Goal: Task Accomplishment & Management: Manage account settings

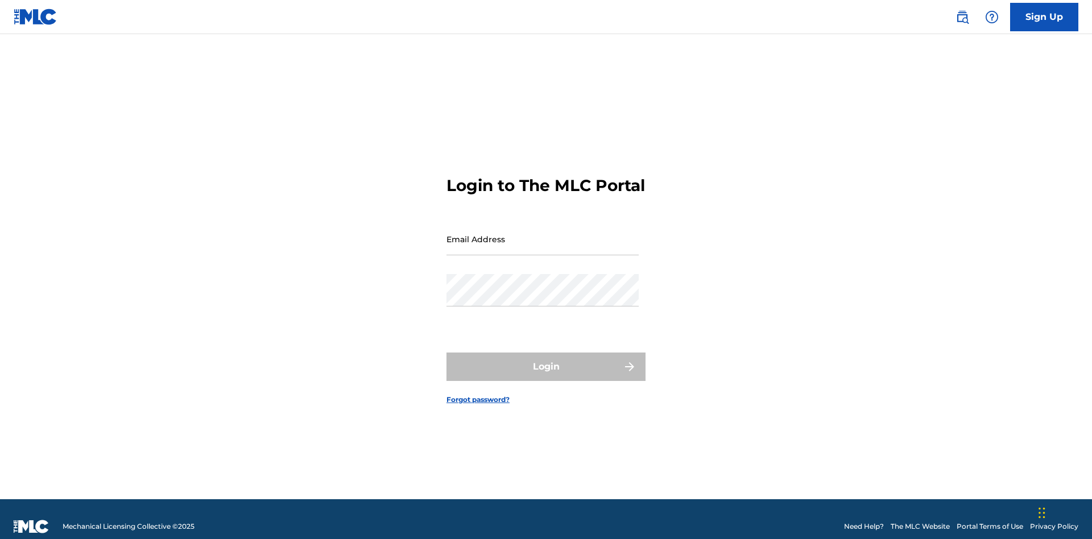
scroll to position [15, 0]
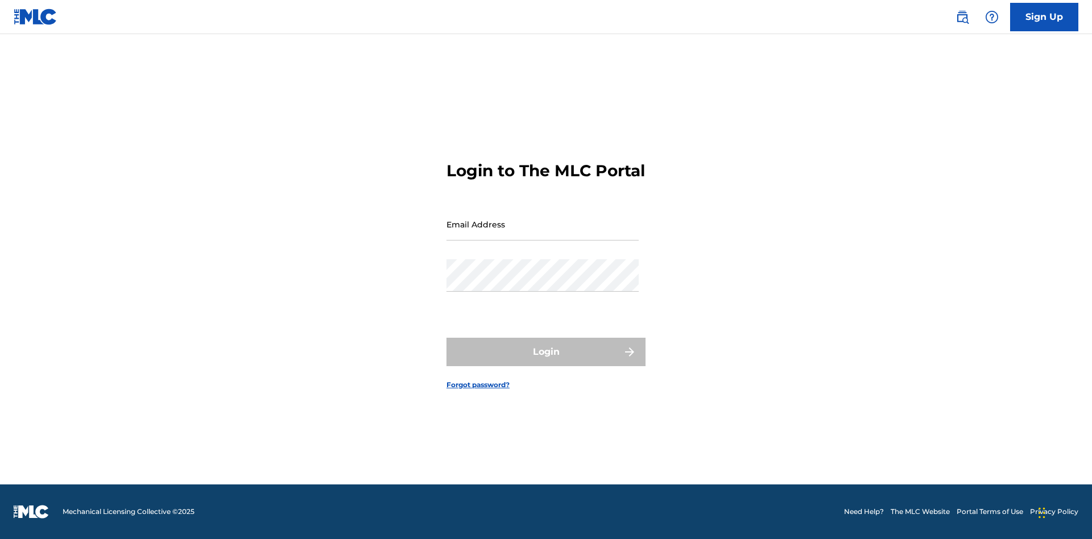
click at [542, 234] on input "Email Address" at bounding box center [542, 224] width 192 height 32
type input "[PERSON_NAME][EMAIL_ADDRESS][PERSON_NAME][DOMAIN_NAME]"
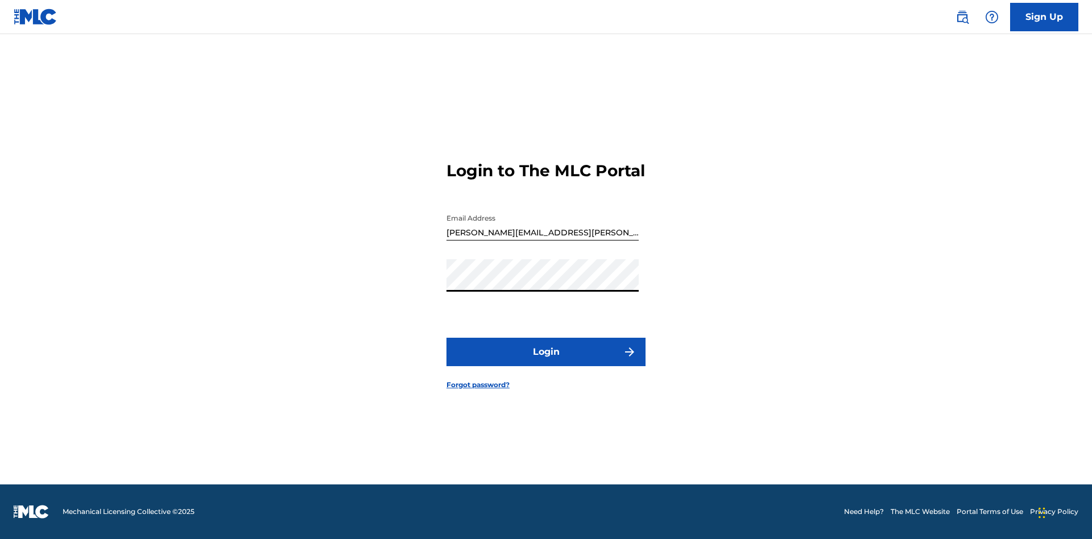
click at [546, 362] on button "Login" at bounding box center [545, 352] width 199 height 28
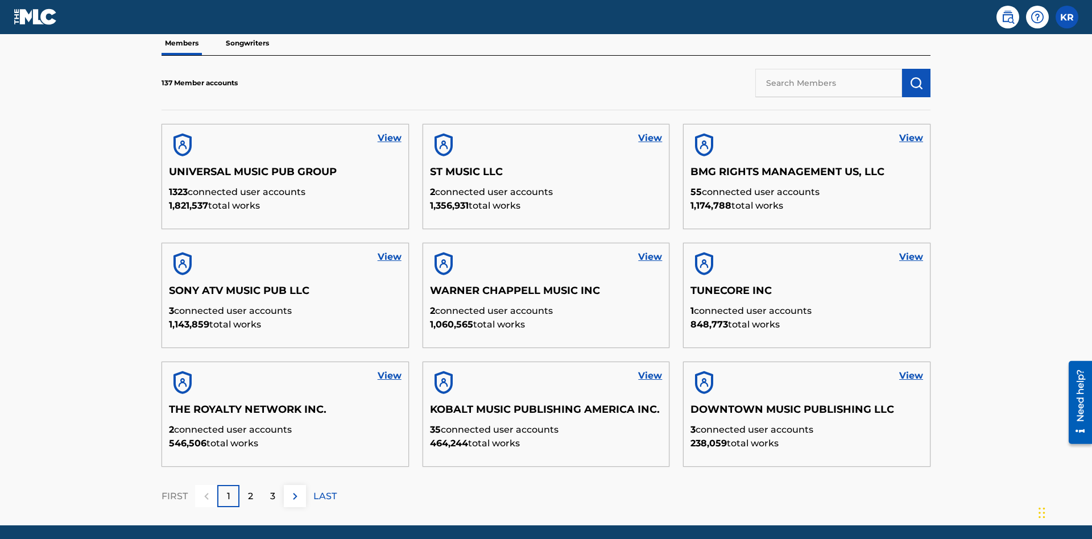
click at [828, 82] on input "text" at bounding box center [828, 83] width 147 height 28
type input "King McTesterson"
click at [916, 76] on img "submit" at bounding box center [916, 83] width 14 height 14
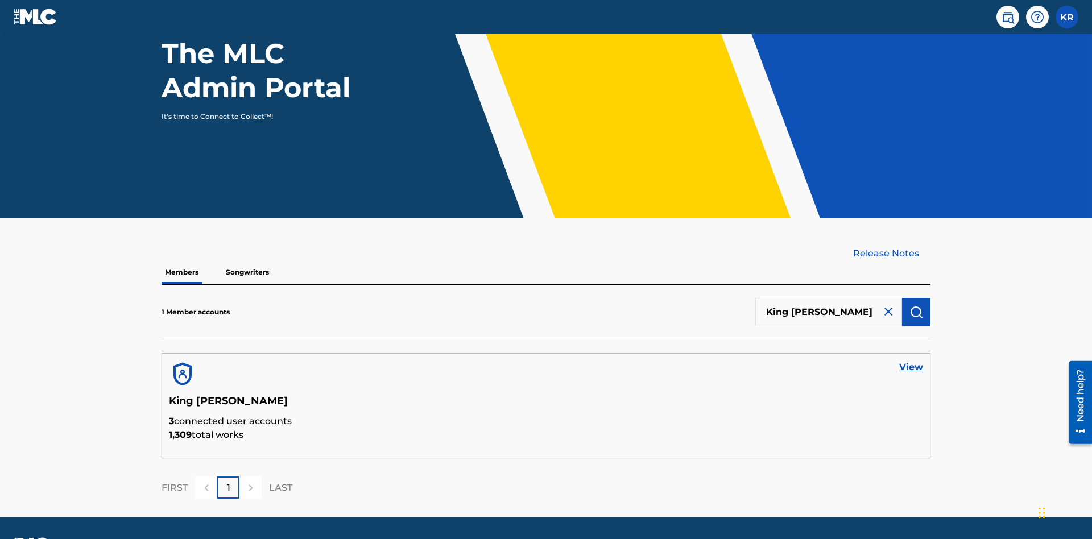
click at [911, 360] on link "View" at bounding box center [911, 367] width 24 height 14
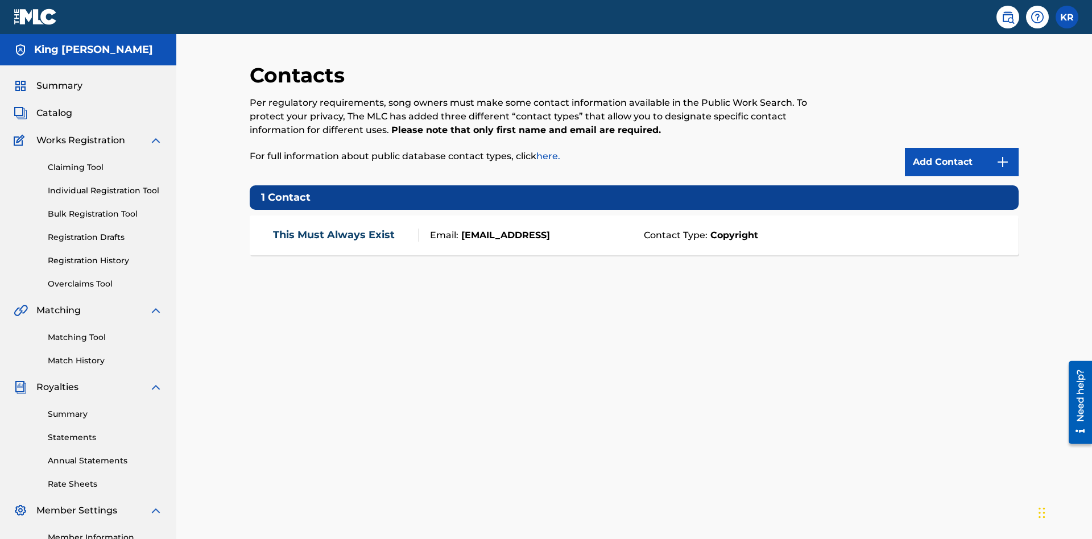
click at [1002, 155] on img at bounding box center [1003, 162] width 14 height 14
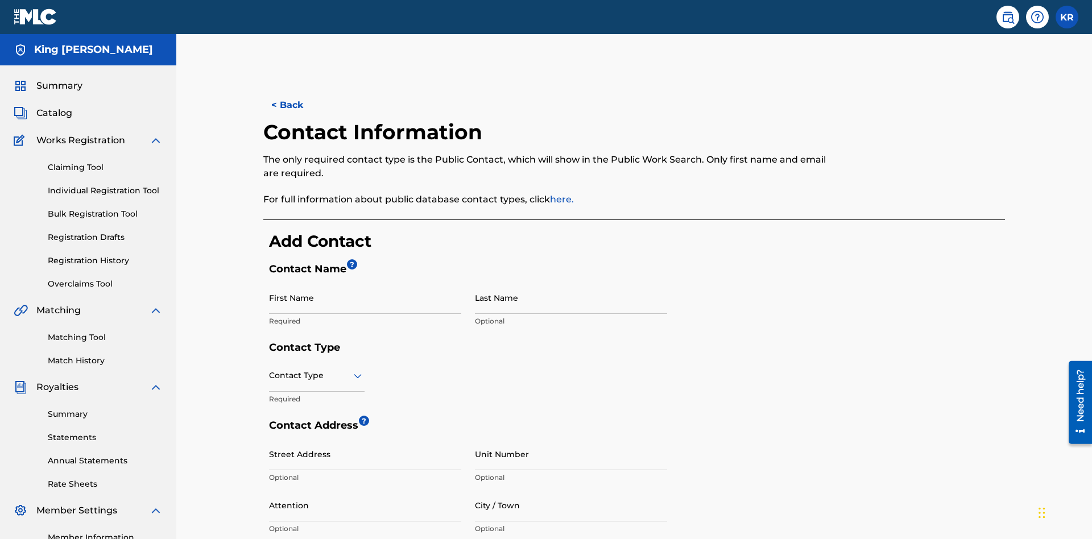
scroll to position [213, 0]
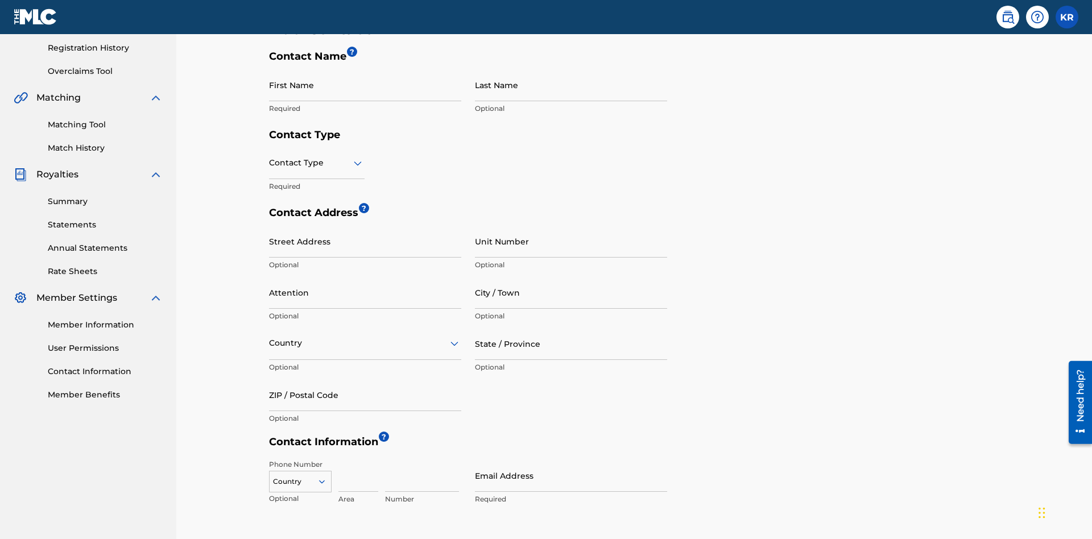
click at [365, 85] on input "First Name" at bounding box center [365, 85] width 192 height 32
type input "2025.08.18.04.28.28"
click at [571, 85] on input "Last Name" at bounding box center [571, 85] width 192 height 32
type input "2025.08.18.04.28.28"
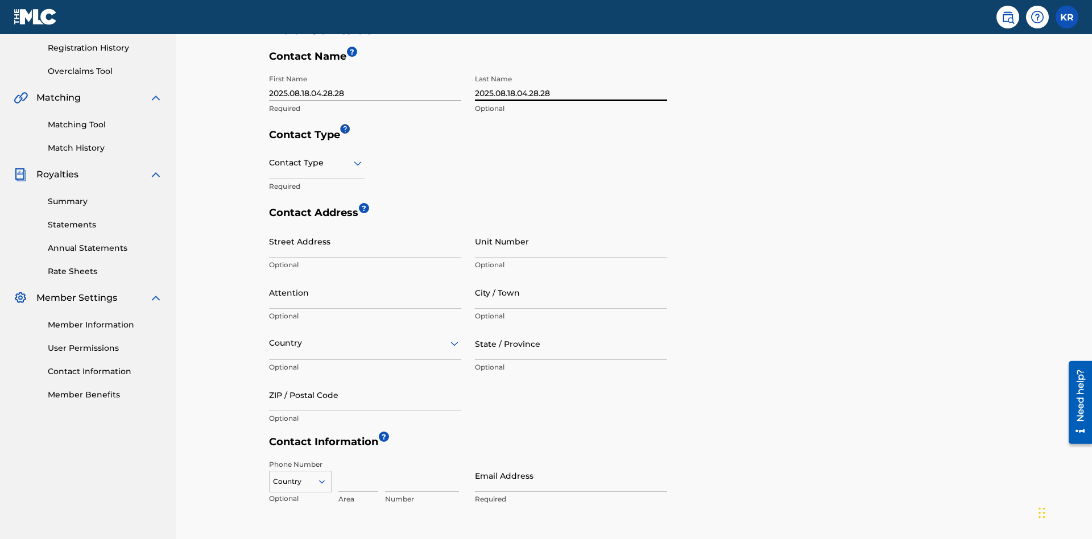
click at [269, 157] on input "text" at bounding box center [270, 163] width 2 height 12
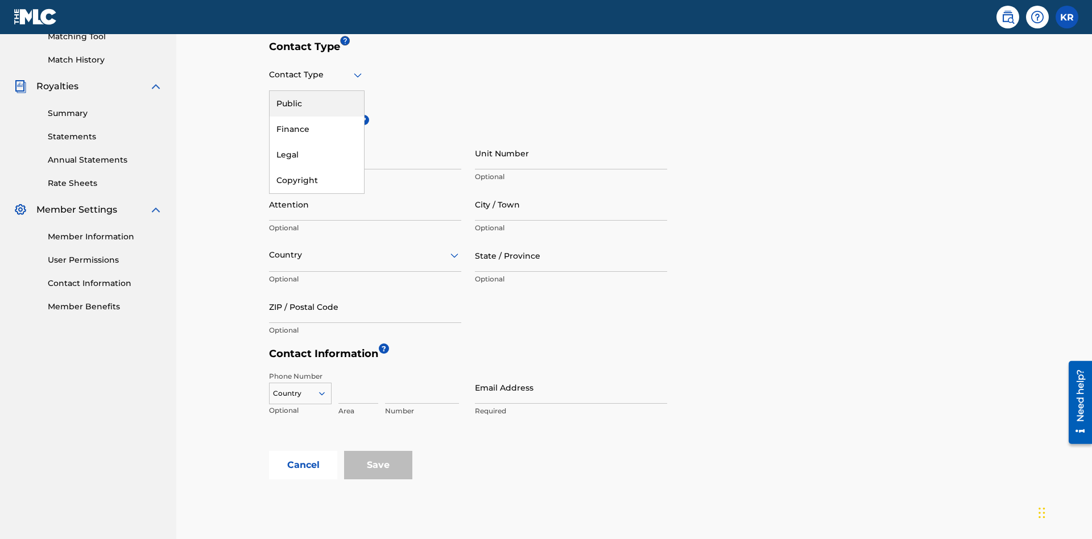
click at [317, 155] on div "Legal" at bounding box center [316, 155] width 94 height 26
click at [571, 188] on input "City / Town" at bounding box center [571, 204] width 192 height 32
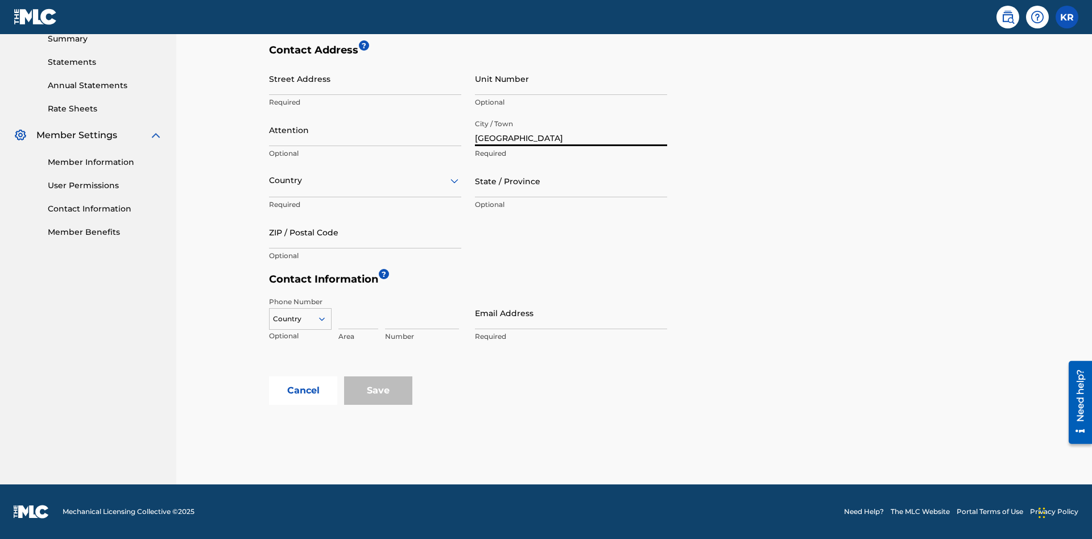
type input "Vancouver"
click at [365, 85] on input "Street Address" at bounding box center [365, 79] width 192 height 32
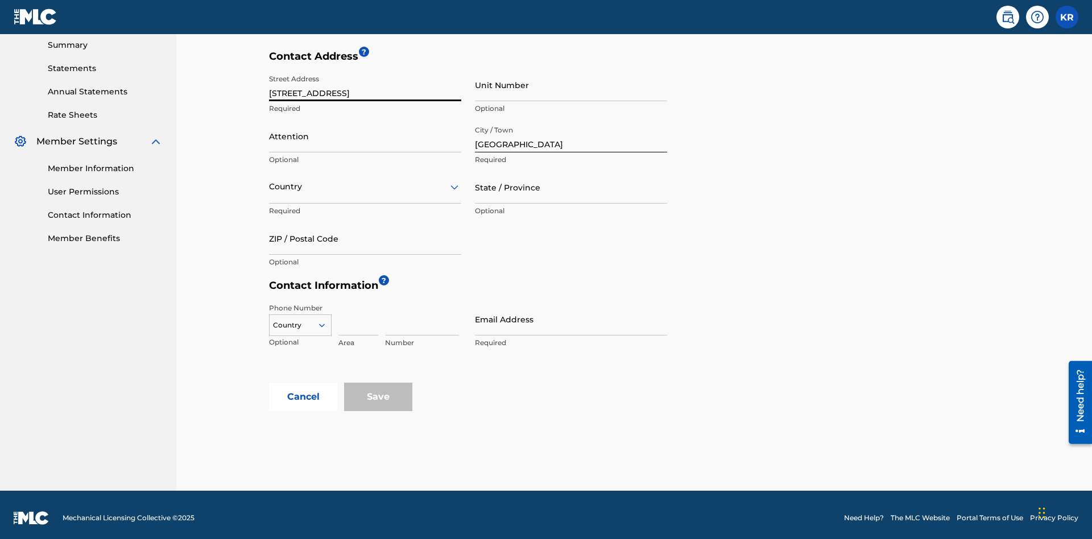
type input "123 Main Street"
click at [571, 85] on input "Unit Number" at bounding box center [571, 85] width 192 height 32
type input "3B"
click at [365, 130] on input "Attention" at bounding box center [365, 136] width 192 height 32
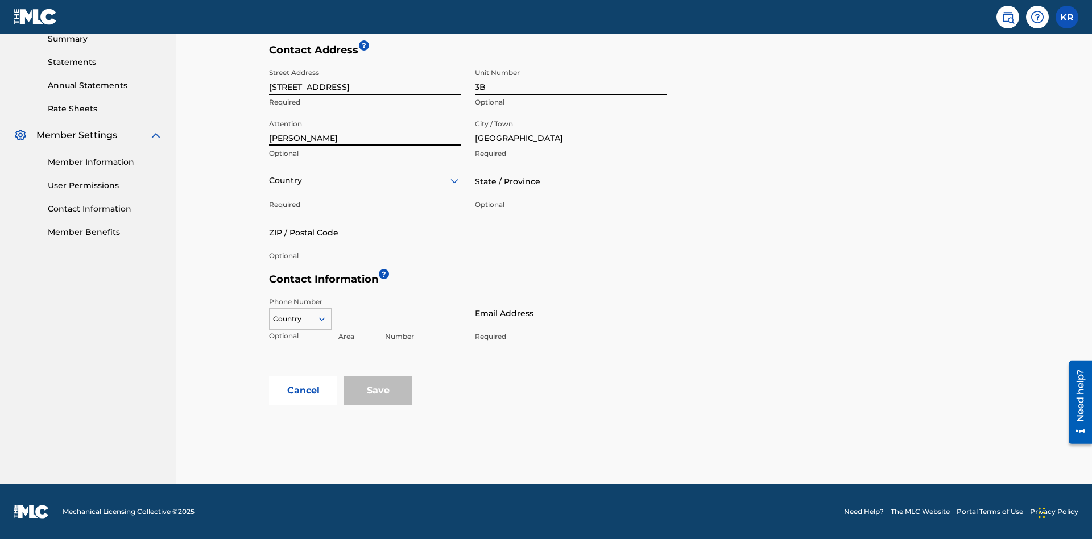
type input "Jim Jones"
click at [269, 180] on input "text" at bounding box center [270, 181] width 2 height 12
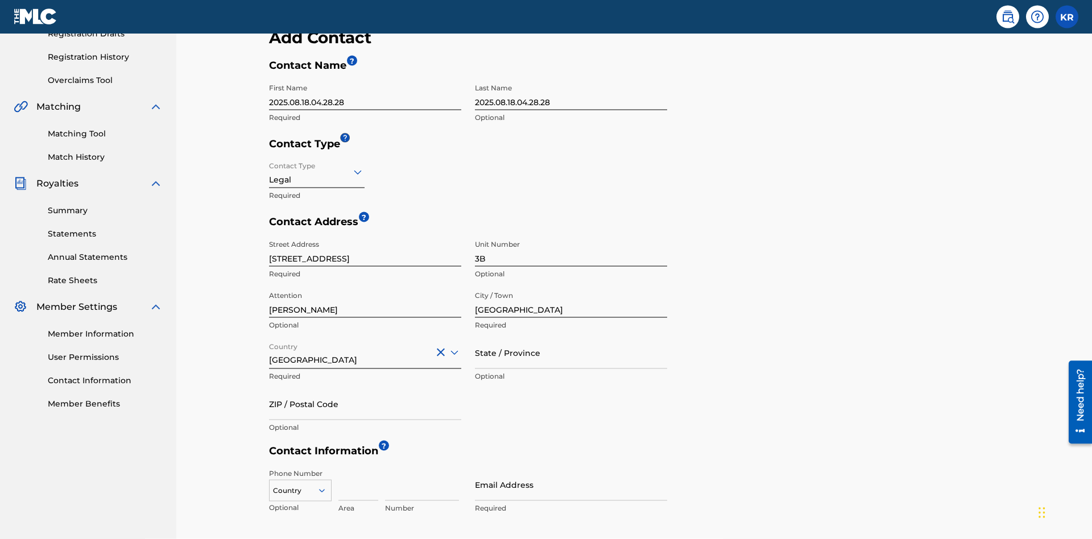
click at [571, 337] on input "State / Province" at bounding box center [571, 353] width 192 height 32
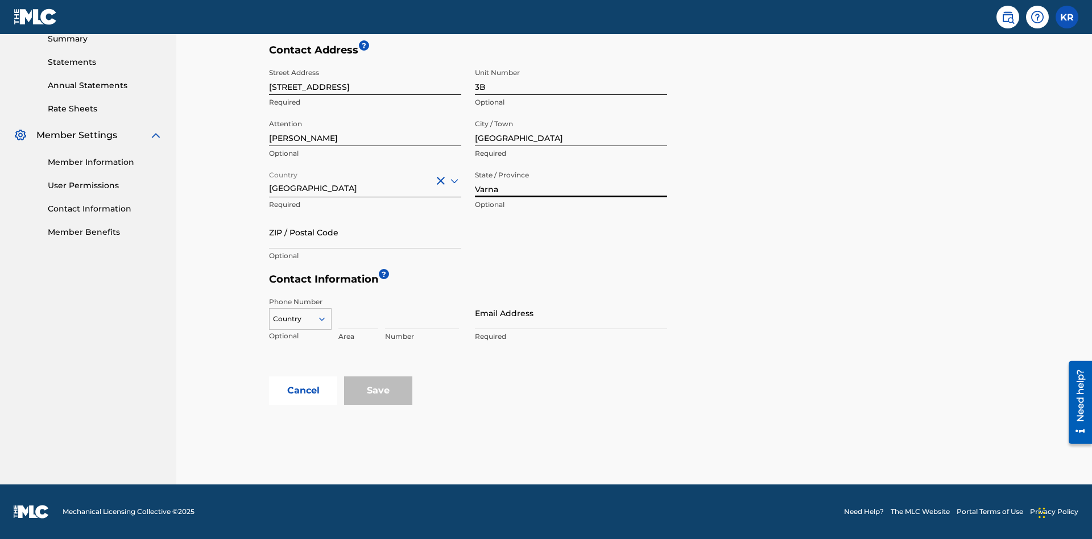
type input "Varna"
click at [365, 232] on input "ZIP / Postal Code" at bounding box center [365, 232] width 192 height 32
type input "V5X 2Z9"
click at [326, 319] on icon at bounding box center [322, 319] width 10 height 10
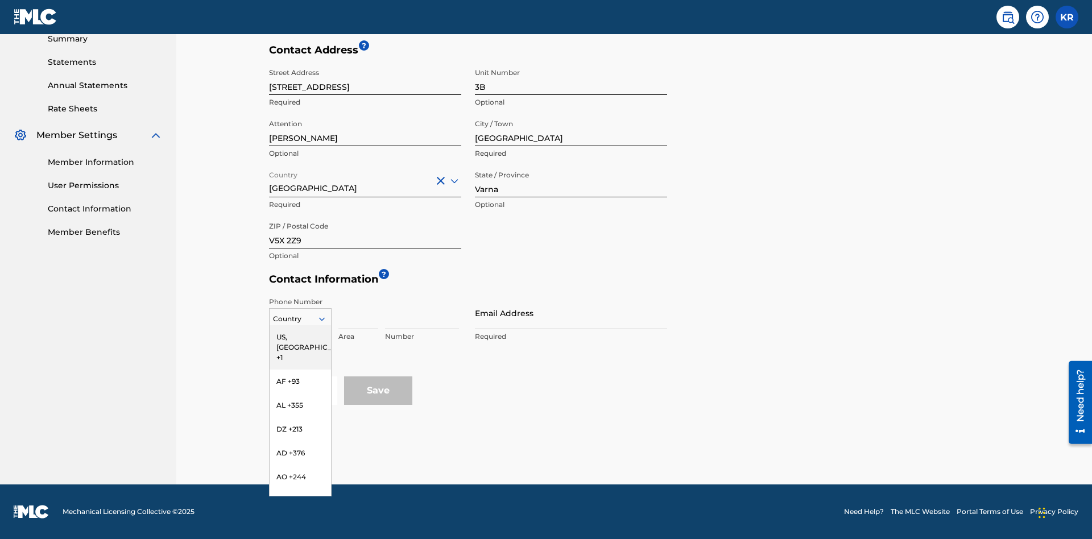
click at [300, 337] on div "US, CA +1" at bounding box center [299, 347] width 61 height 44
click at [358, 313] on input at bounding box center [358, 313] width 40 height 32
type input "202"
click at [422, 313] on input at bounding box center [422, 313] width 74 height 32
type input "1234567"
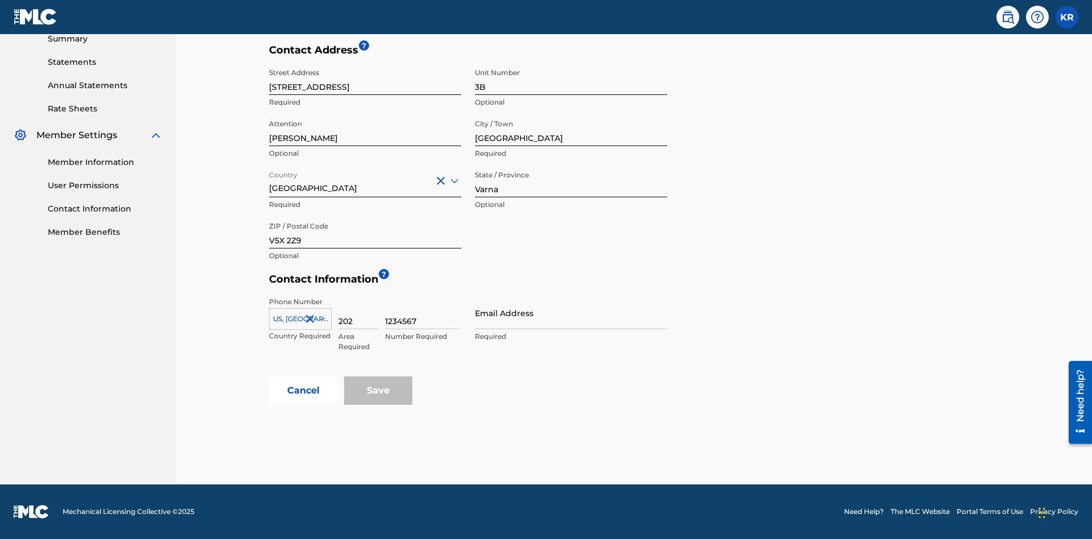
click at [571, 313] on input "Email Address" at bounding box center [571, 313] width 192 height 32
type input "tester@email.com"
click at [303, 391] on button "Cancel" at bounding box center [303, 390] width 68 height 28
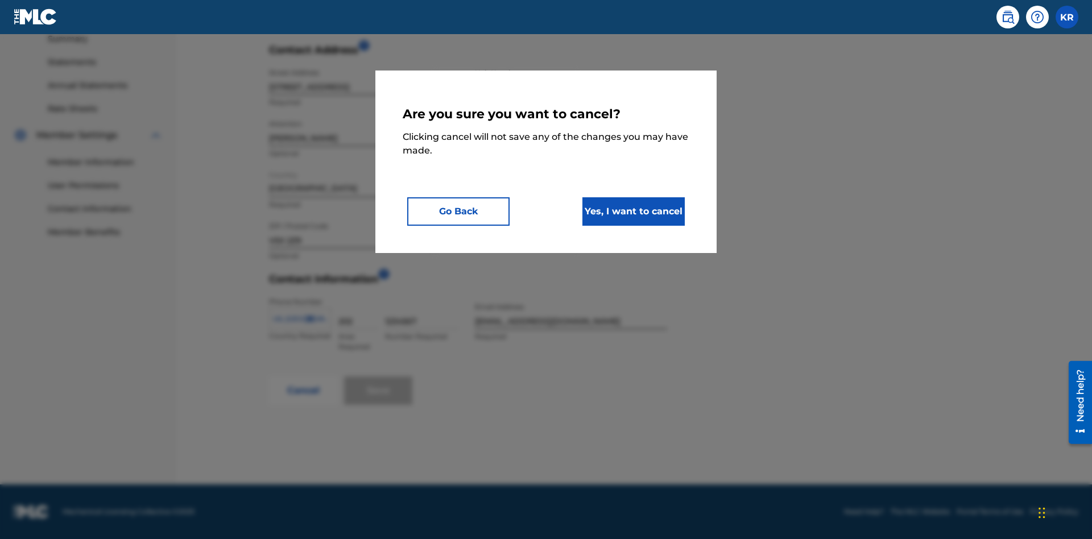
click at [633, 211] on button "Yes, I want to cancel" at bounding box center [633, 211] width 102 height 28
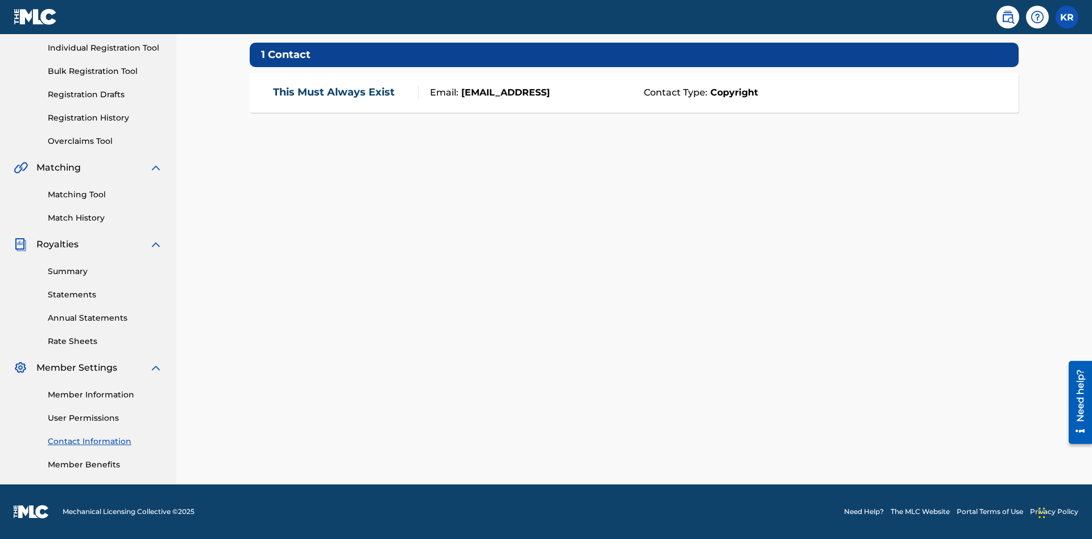
scroll to position [87, 0]
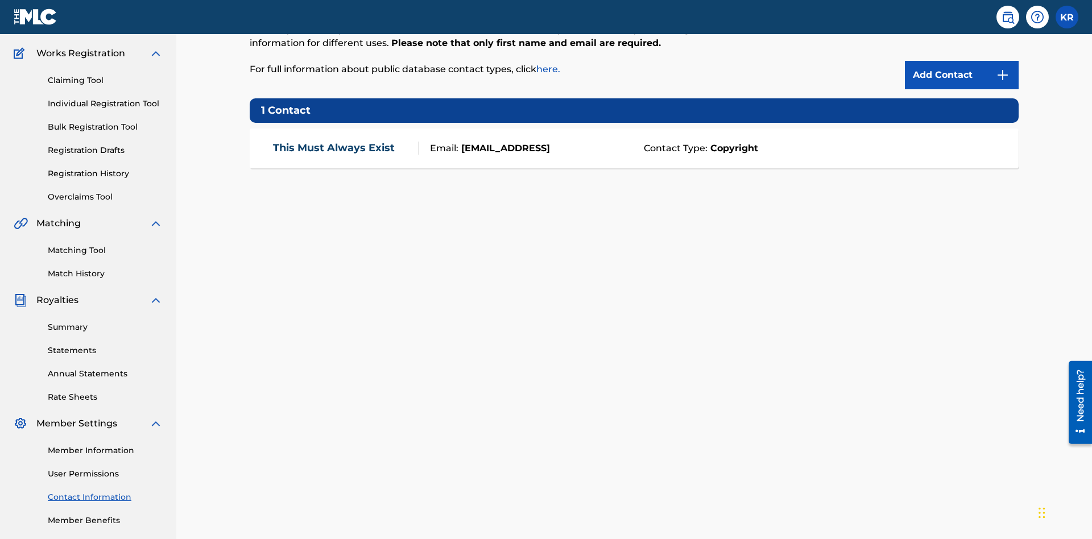
click at [634, 142] on div "Email: test@test.test" at bounding box center [527, 149] width 219 height 14
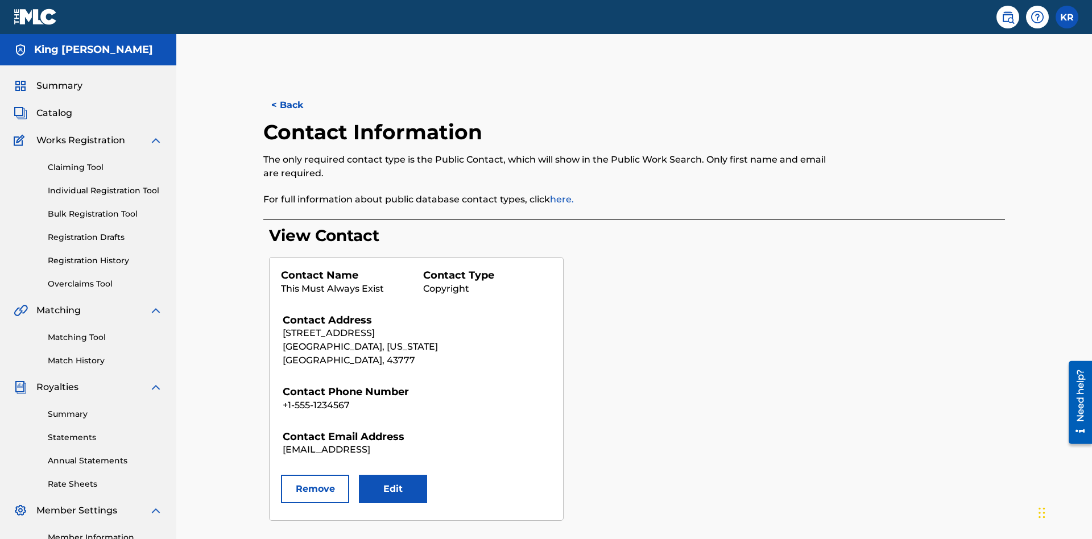
click at [393, 475] on button "Edit" at bounding box center [393, 489] width 68 height 28
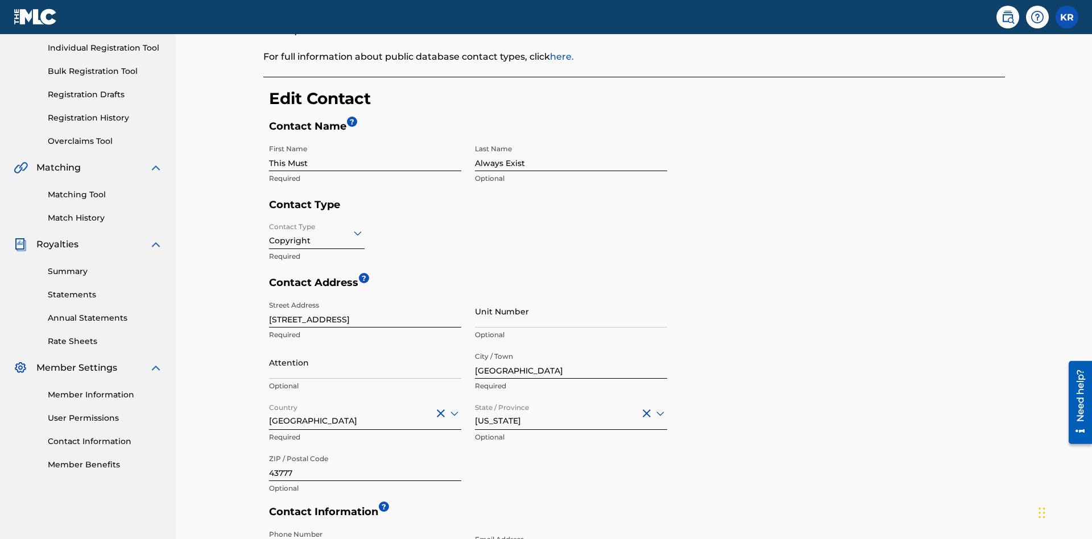
click at [365, 139] on input "This Must" at bounding box center [365, 155] width 192 height 32
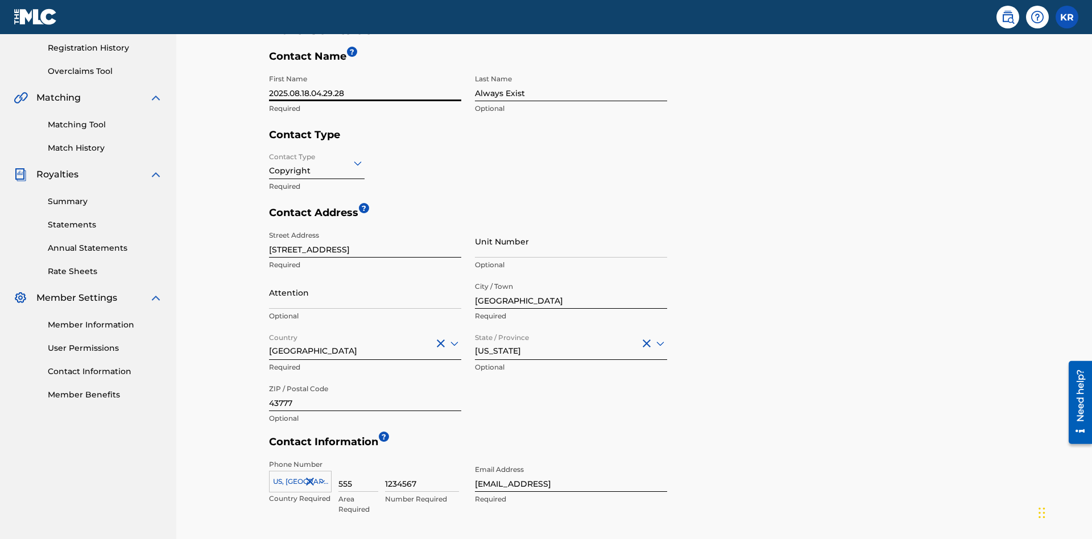
type input "2025.08.18.04.29.28"
click at [571, 85] on input "Always Exist" at bounding box center [571, 85] width 192 height 32
type input "2025.08.18.04.29.28"
click at [269, 157] on input "Contact Type" at bounding box center [270, 163] width 2 height 12
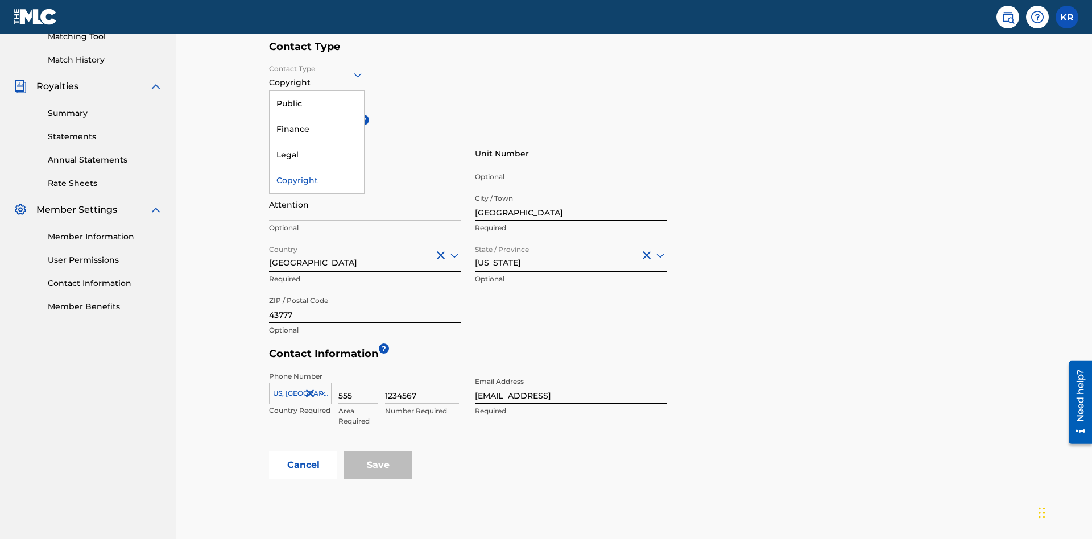
click at [317, 155] on div "Legal" at bounding box center [316, 155] width 94 height 26
click at [571, 188] on input "Townville" at bounding box center [571, 204] width 192 height 32
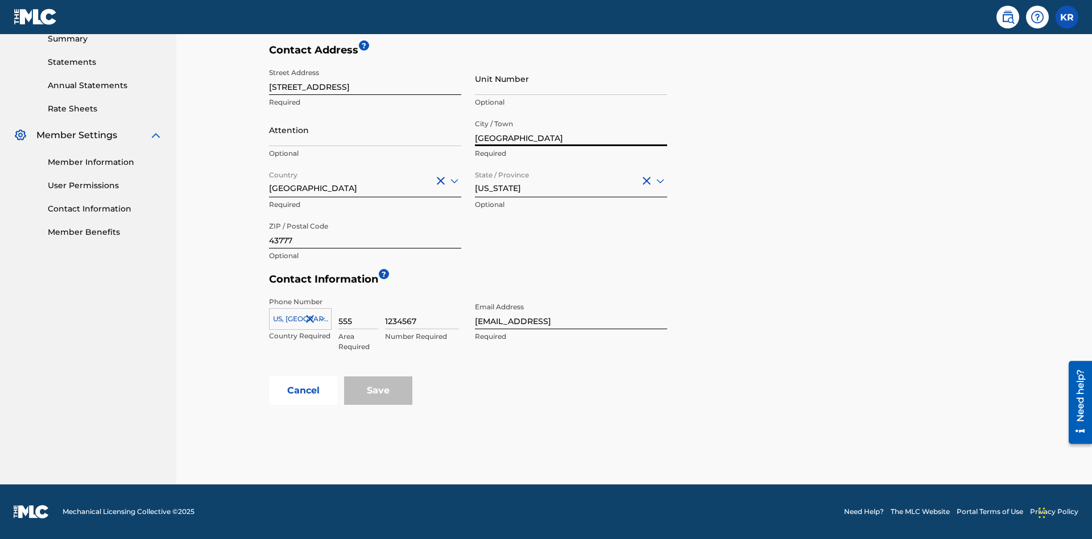
type input "North Sydney"
click at [365, 85] on input "123 Main Street" at bounding box center [365, 79] width 192 height 32
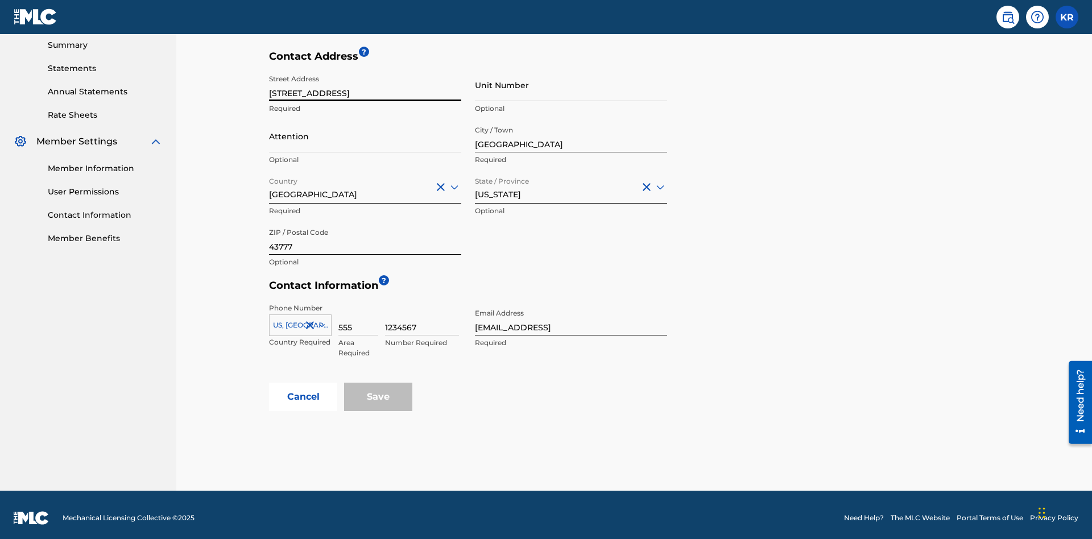
type input "900 Second Avenue"
click at [571, 85] on input "Unit Number" at bounding box center [571, 85] width 192 height 32
type input "77"
click at [365, 130] on input "Attention" at bounding box center [365, 136] width 192 height 32
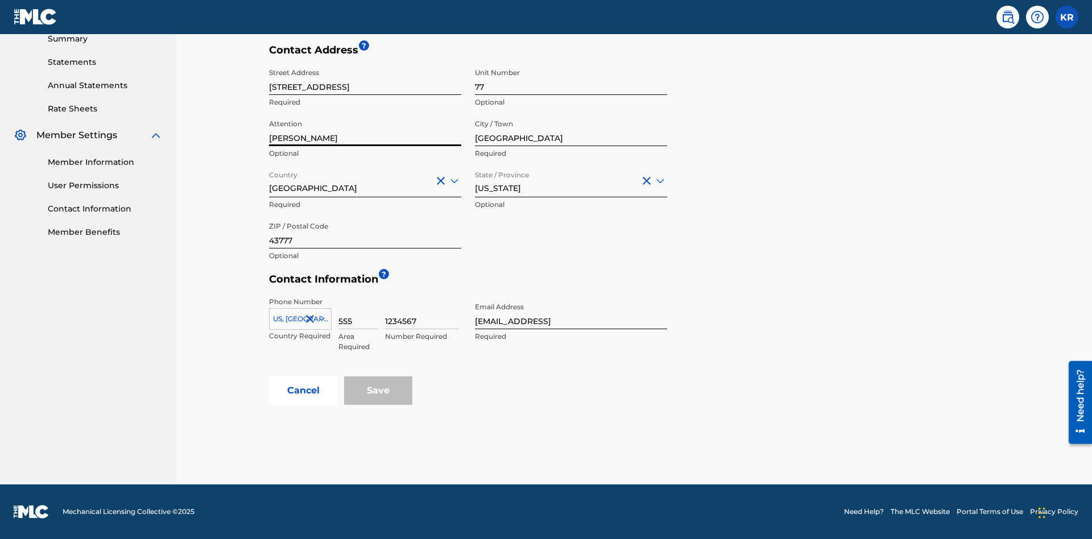
type input "Kim Miller"
click at [269, 180] on input "Country" at bounding box center [270, 181] width 2 height 12
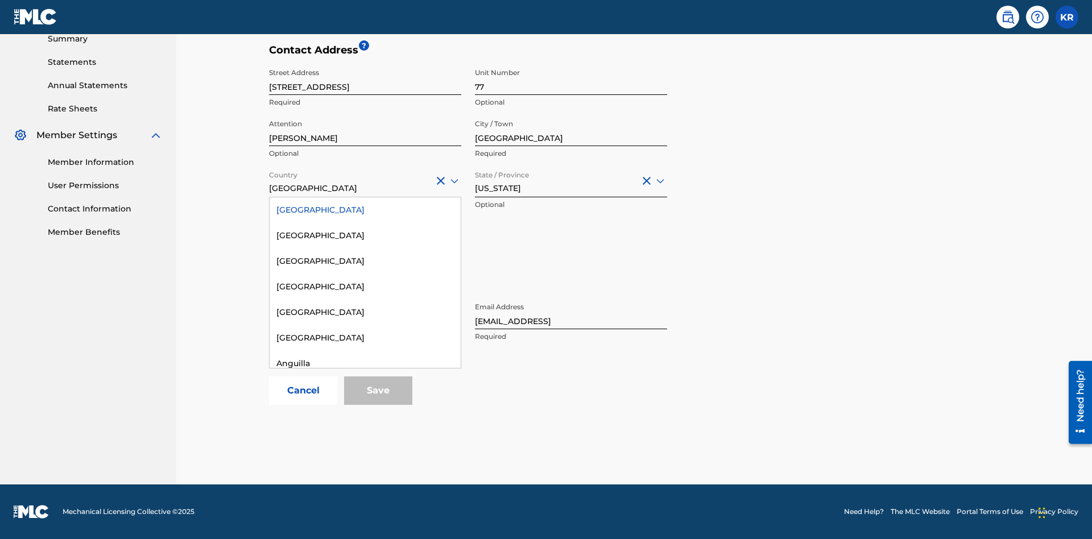
click at [365, 504] on div "Australia" at bounding box center [364, 492] width 191 height 26
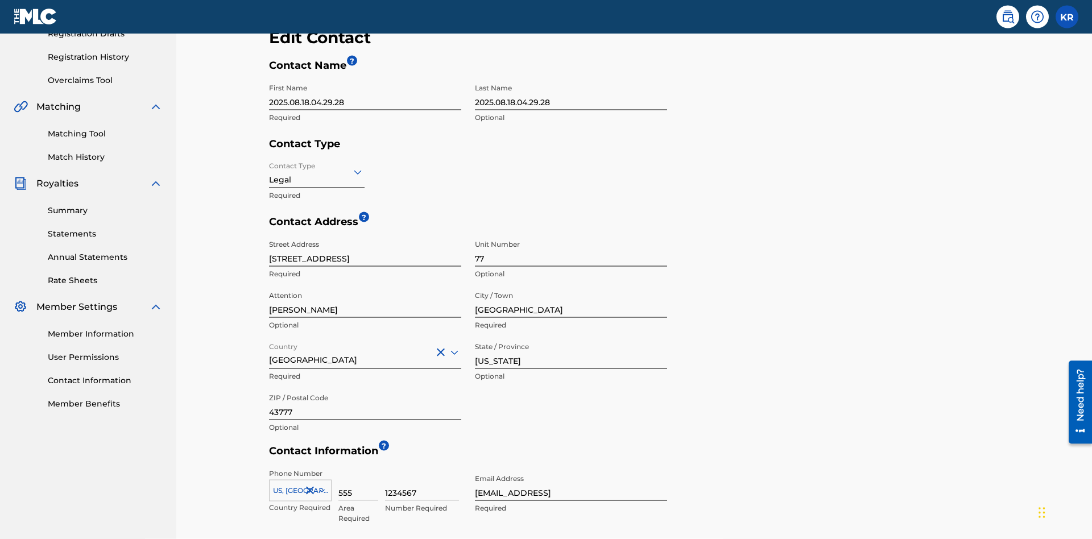
click at [571, 337] on input "Ohio" at bounding box center [571, 353] width 192 height 32
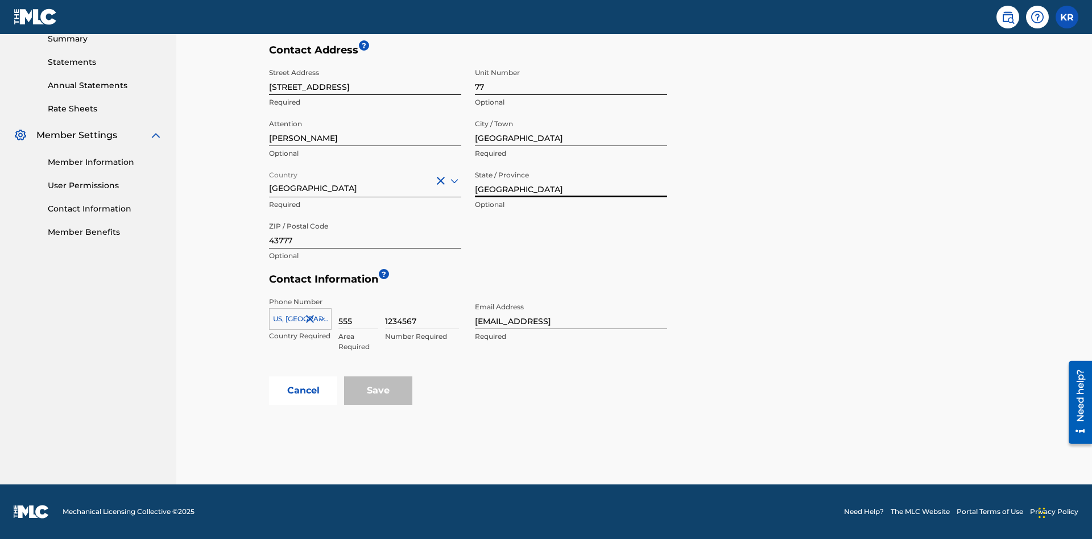
type input "NSW"
click at [365, 232] on input "43777" at bounding box center [365, 232] width 192 height 32
type input "2060"
click at [320, 319] on icon at bounding box center [322, 318] width 6 height 3
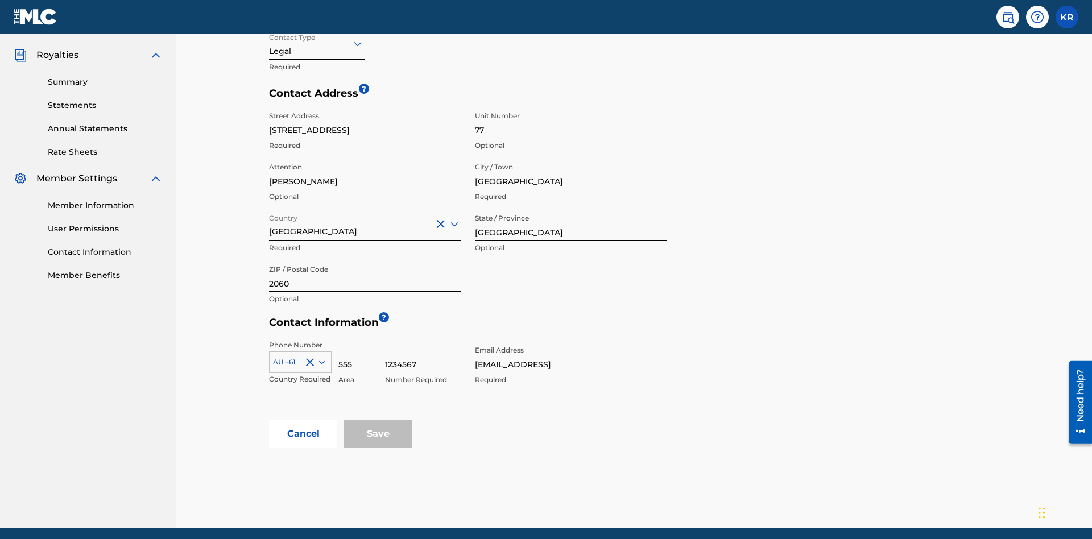
click at [358, 340] on input "555" at bounding box center [358, 356] width 40 height 32
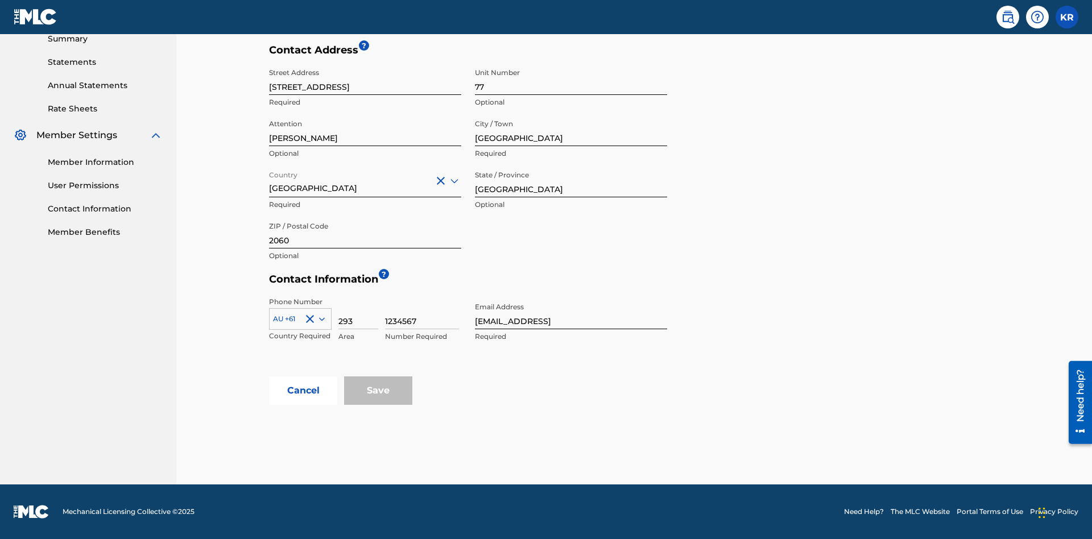
type input "293"
click at [422, 313] on input "1234567" at bounding box center [422, 313] width 74 height 32
type input "9196900"
click at [571, 313] on input "test@test.test" at bounding box center [571, 313] width 192 height 32
type input "itPro@email.com"
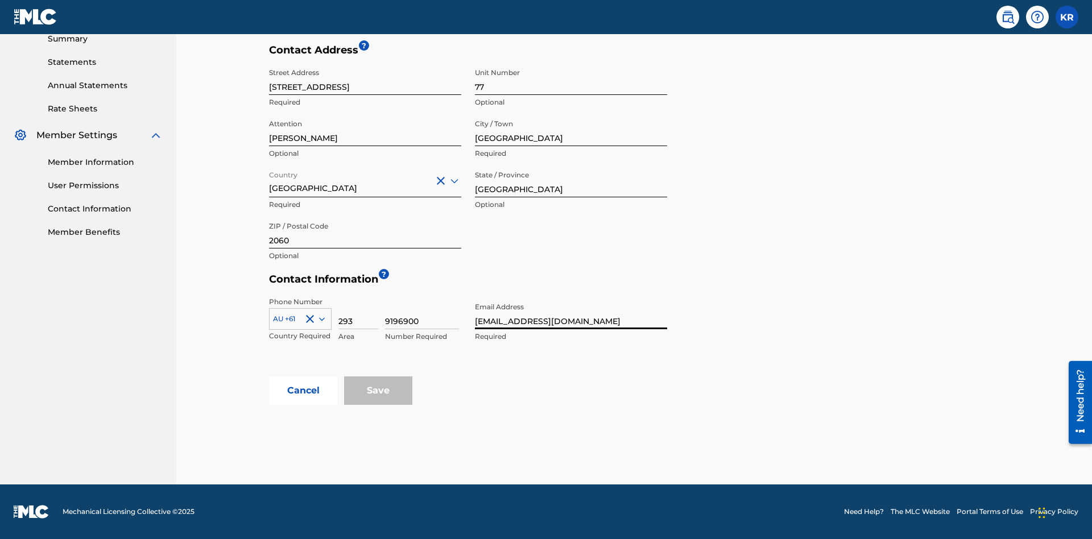
click at [303, 391] on button "Cancel" at bounding box center [303, 390] width 68 height 28
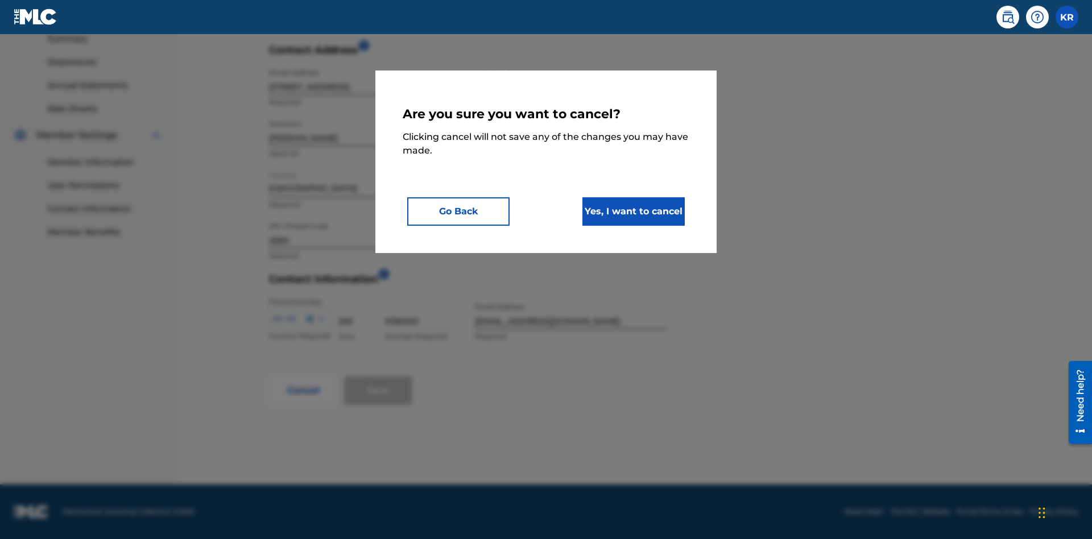
click at [633, 211] on button "Yes, I want to cancel" at bounding box center [633, 211] width 102 height 28
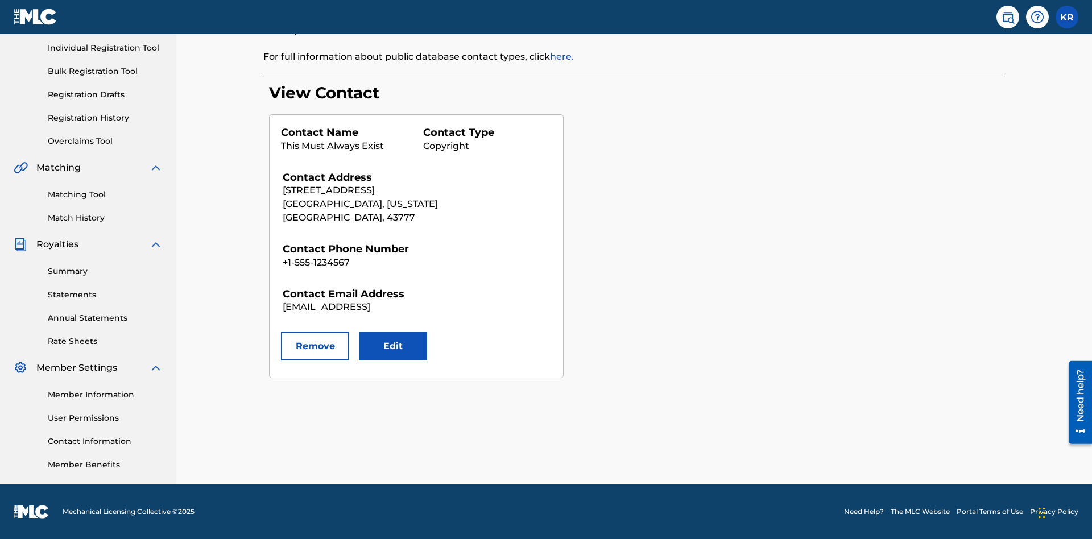
scroll to position [143, 0]
